Goal: Task Accomplishment & Management: Use online tool/utility

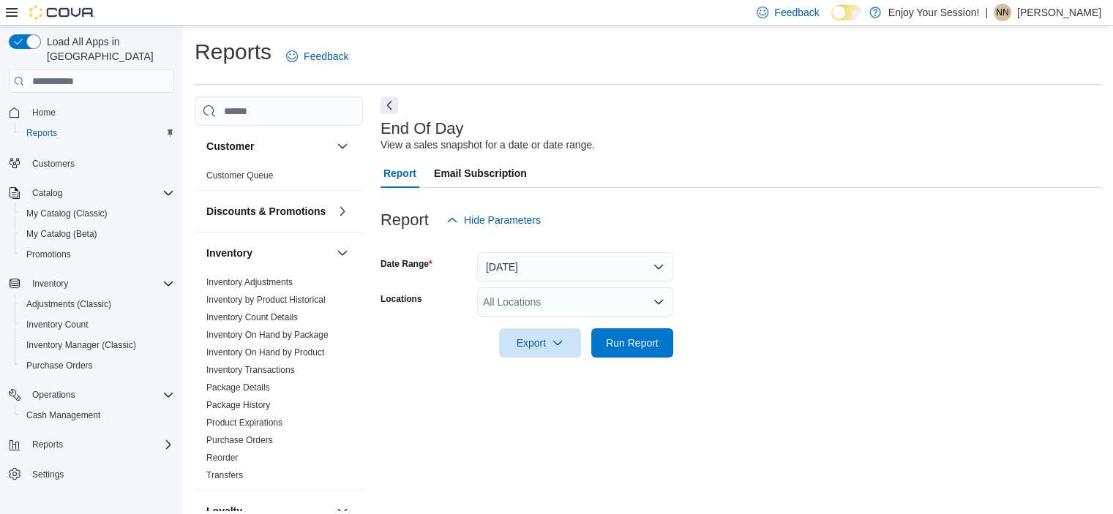
scroll to position [9, 0]
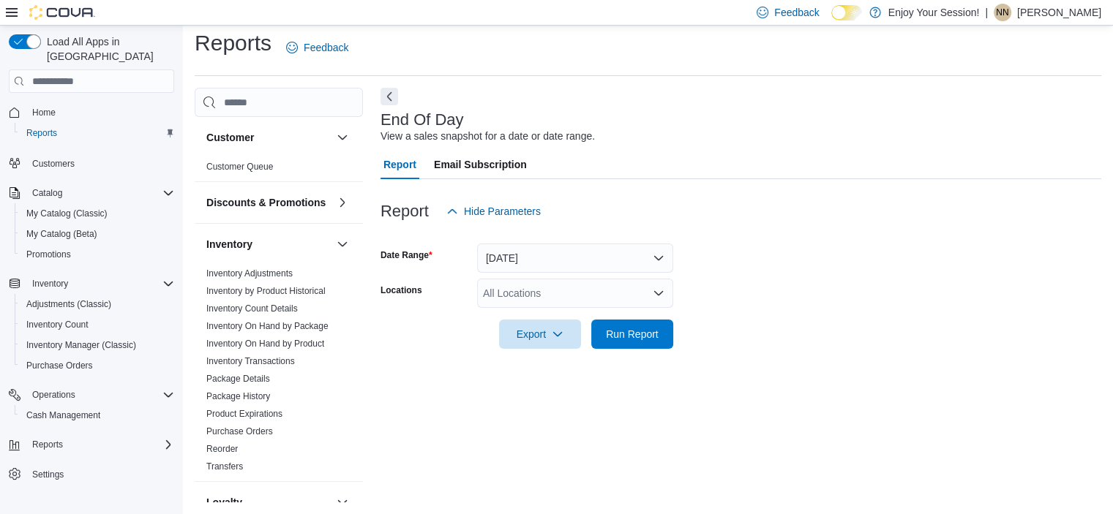
click at [519, 301] on div "All Locations" at bounding box center [575, 293] width 196 height 29
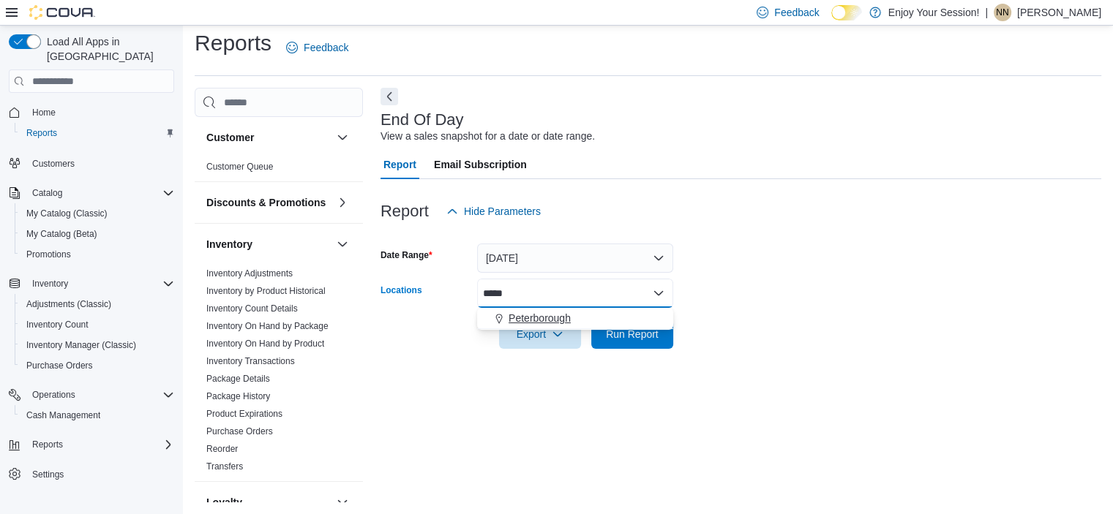
type input "*****"
click at [530, 325] on span "Peterborough" at bounding box center [540, 318] width 62 height 15
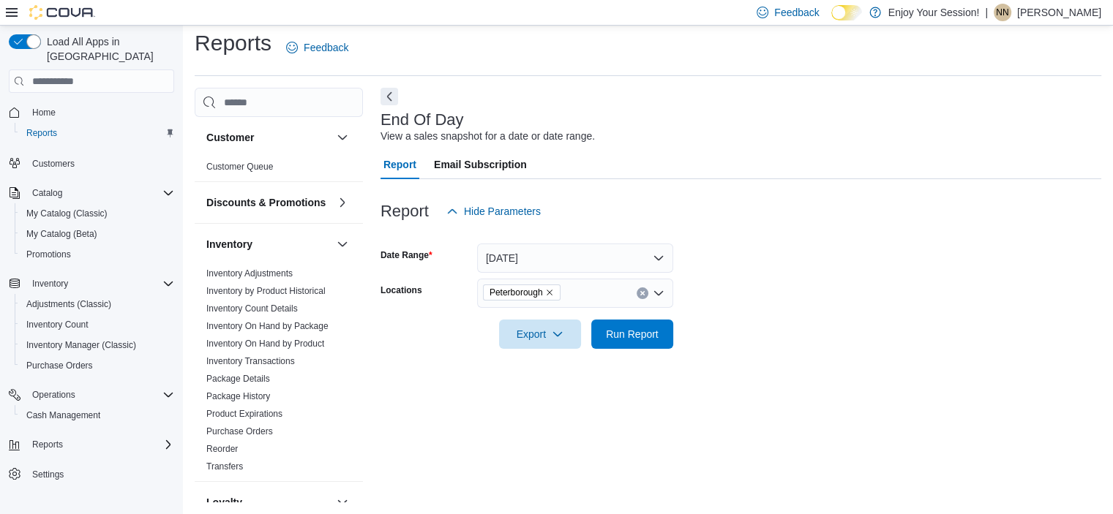
click at [810, 313] on div at bounding box center [741, 314] width 721 height 12
click at [637, 345] on span "Run Report" at bounding box center [632, 333] width 64 height 29
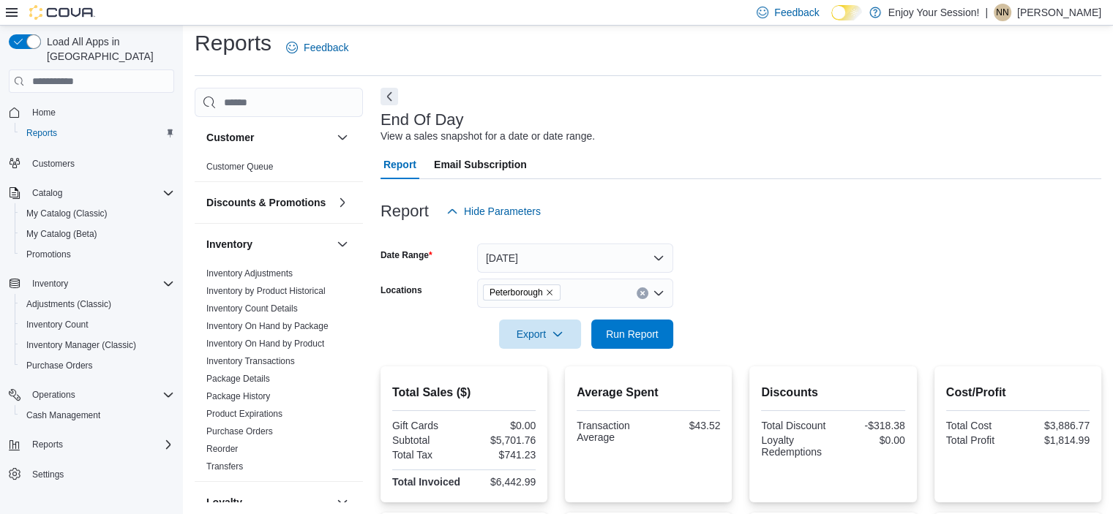
click at [1065, 13] on p "Nijil Narayanan" at bounding box center [1059, 13] width 84 height 18
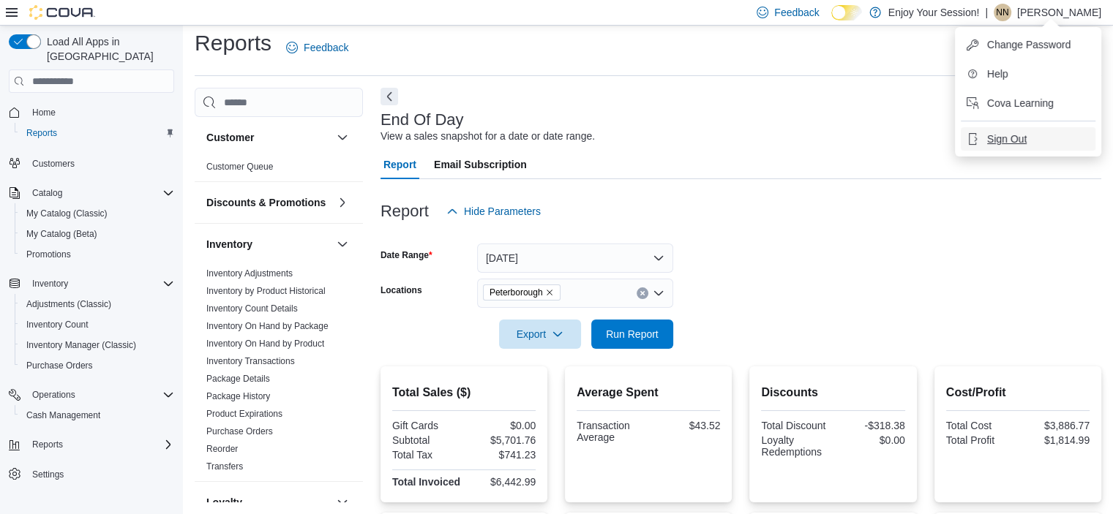
click at [1010, 139] on span "Sign Out" at bounding box center [1007, 139] width 40 height 15
